Goal: Find specific page/section: Find specific page/section

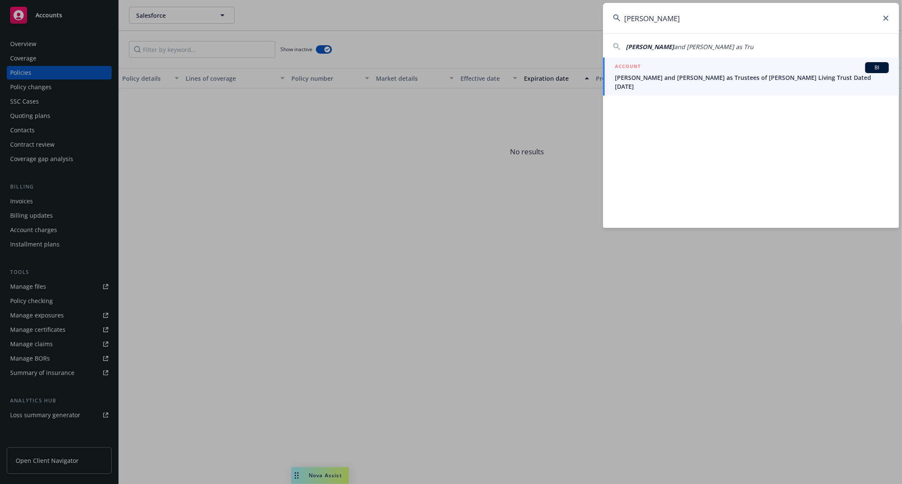
click at [680, 23] on input "[PERSON_NAME]" at bounding box center [751, 18] width 296 height 30
drag, startPoint x: 680, startPoint y: 22, endPoint x: 591, endPoint y: 20, distance: 88.8
click at [591, 20] on div "[PERSON_NAME] [PERSON_NAME] and [PERSON_NAME] as Tru ACCOUNT BI [PERSON_NAME] a…" at bounding box center [451, 242] width 902 height 484
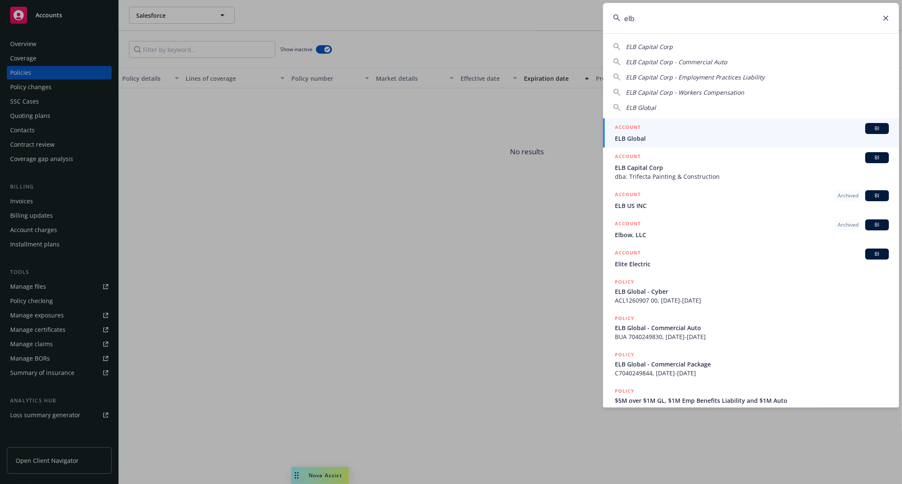
type input "elb"
click at [636, 136] on span "ELB Global" at bounding box center [752, 138] width 274 height 9
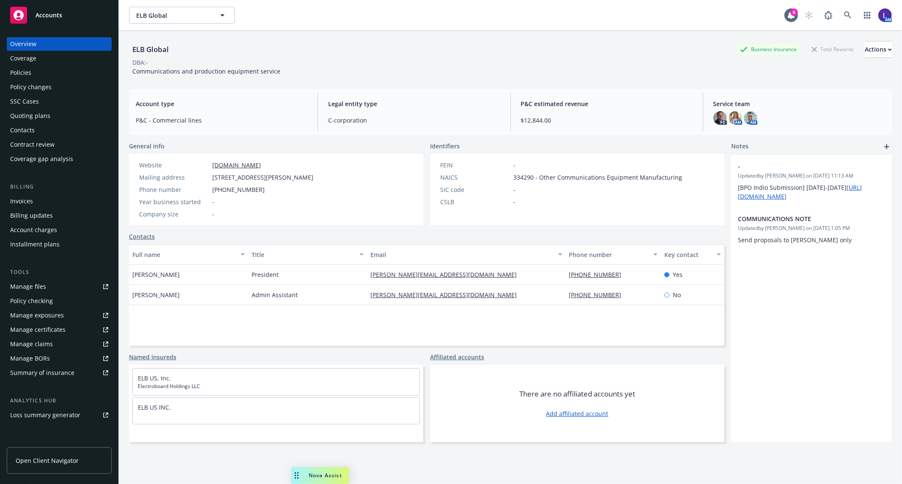
click at [23, 70] on div "Policies" at bounding box center [20, 73] width 21 height 14
